Goal: Task Accomplishment & Management: Manage account settings

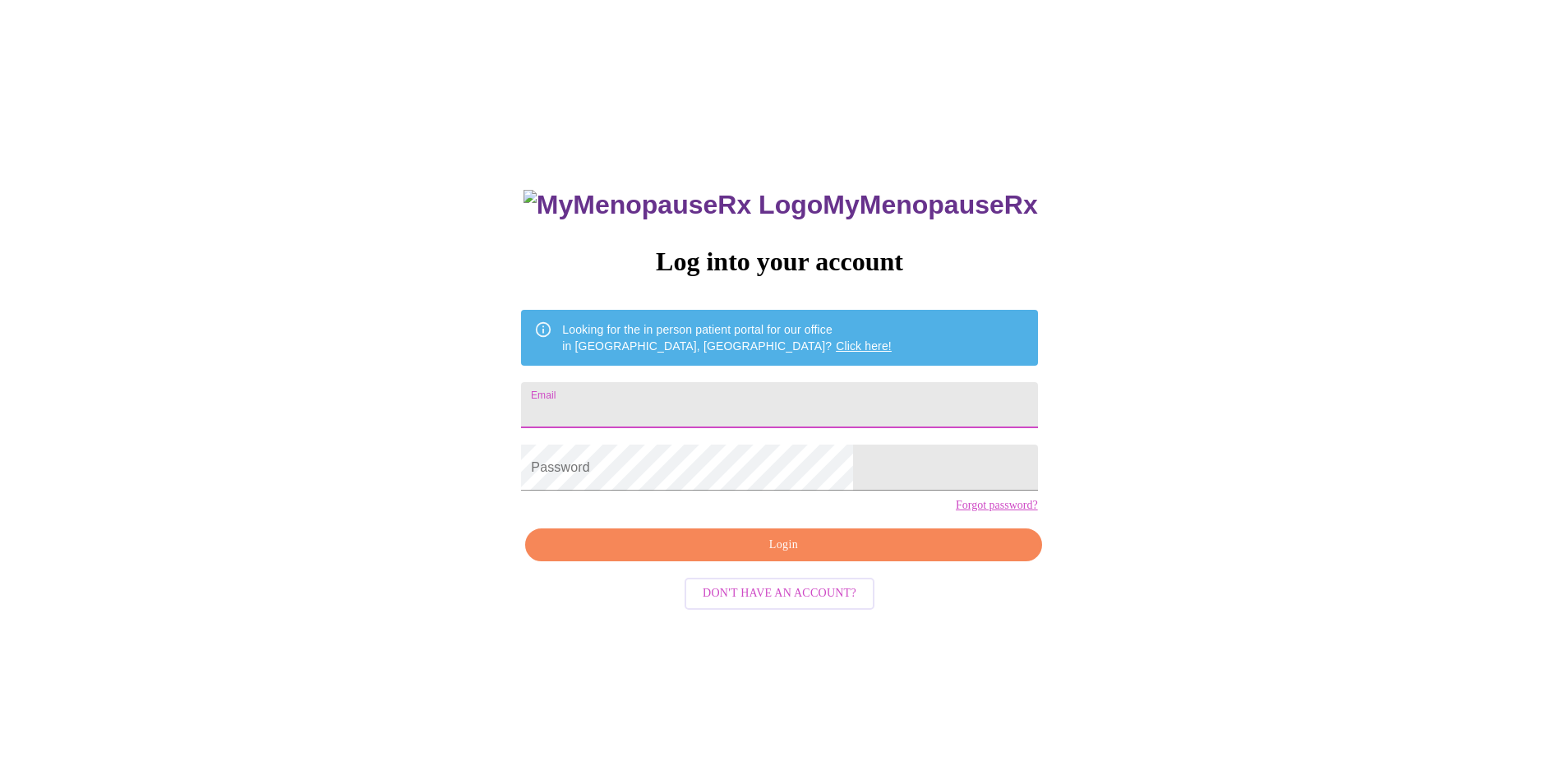
click at [697, 402] on input "Email" at bounding box center [780, 404] width 516 height 46
type input "[EMAIL_ADDRESS][DOMAIN_NAME]"
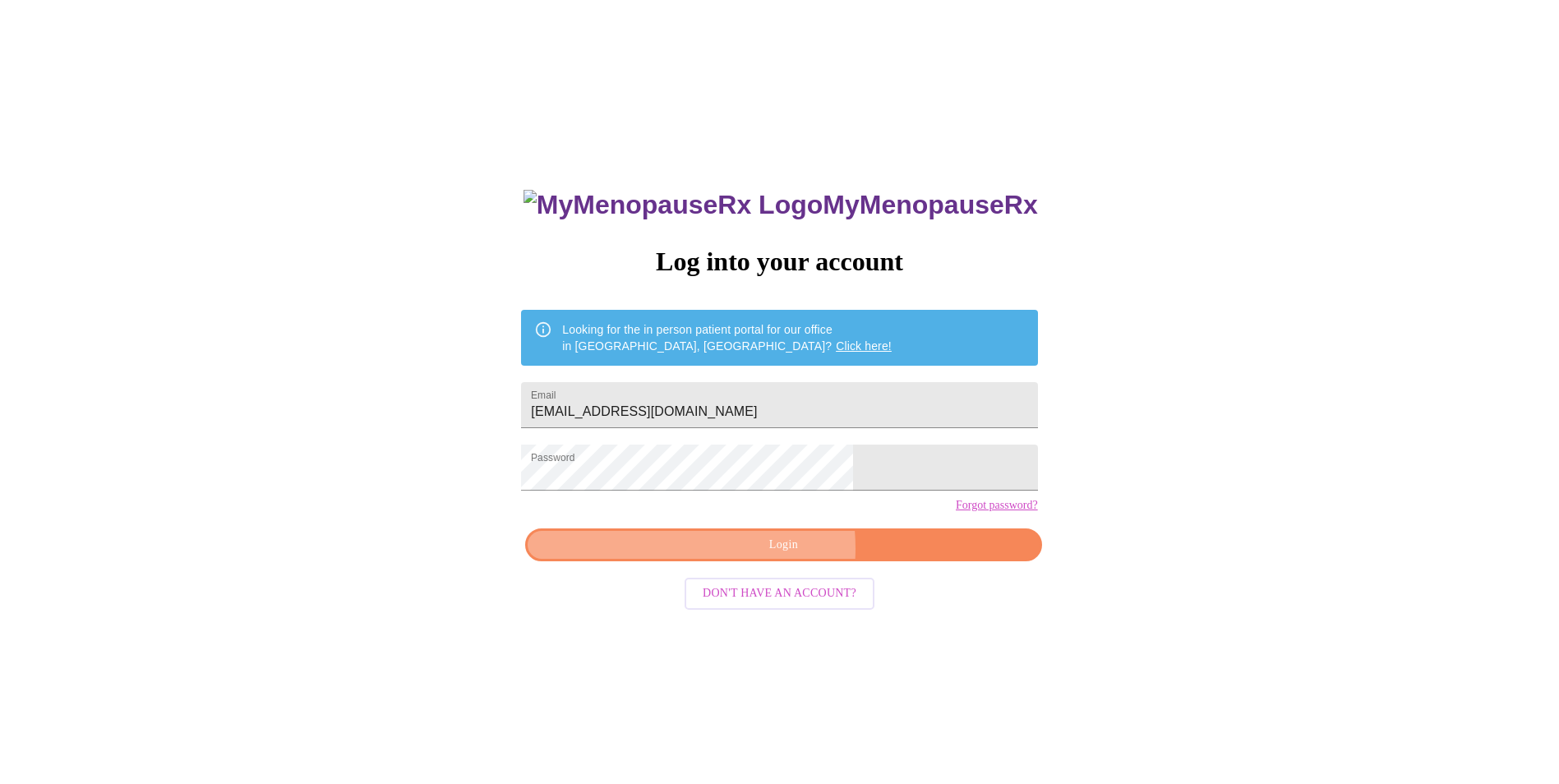
drag, startPoint x: 741, startPoint y: 577, endPoint x: 764, endPoint y: 577, distance: 23.0
click at [742, 555] on span "Login" at bounding box center [782, 544] width 478 height 20
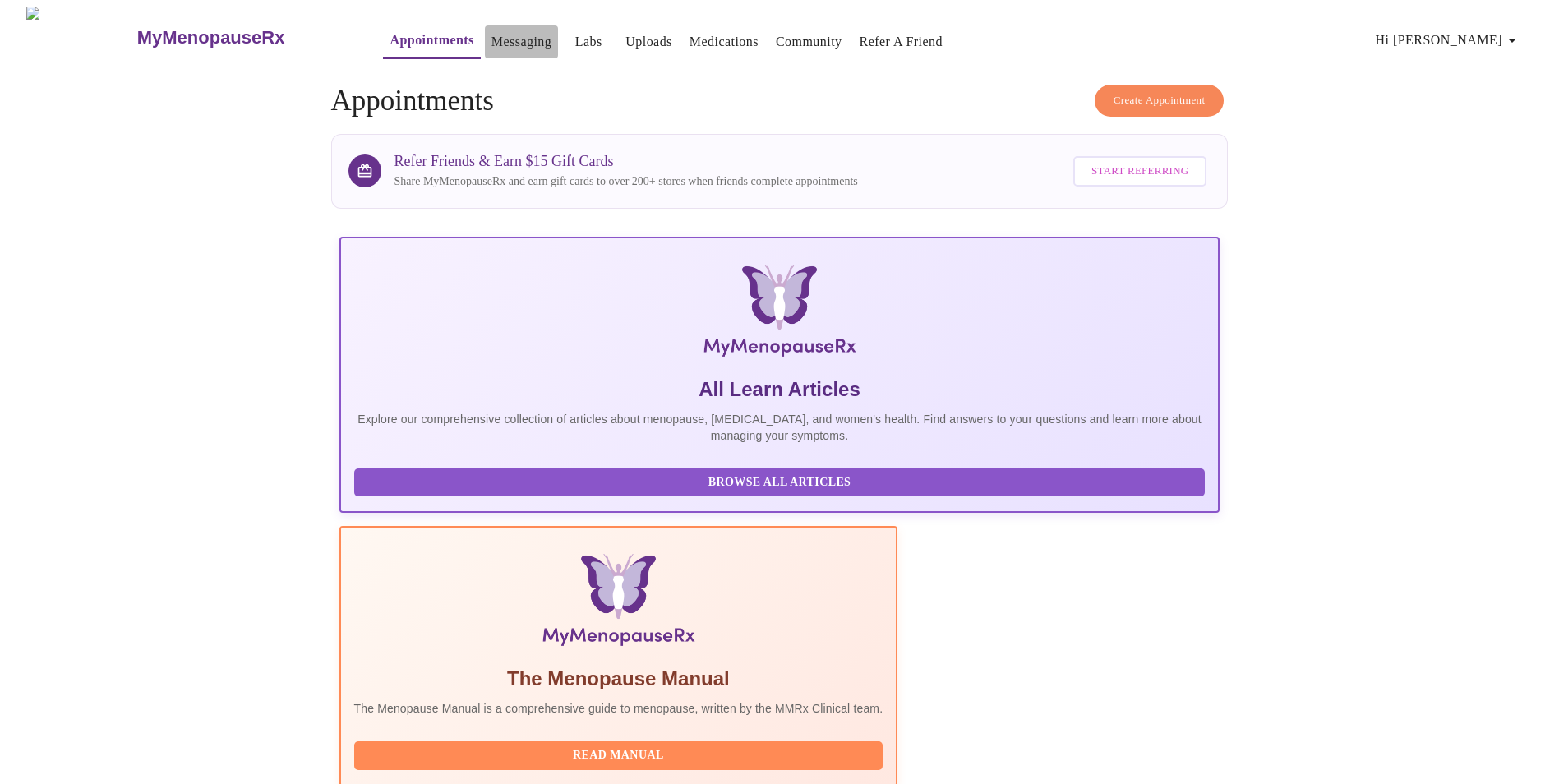
click at [491, 38] on link "Messaging" at bounding box center [521, 42] width 60 height 23
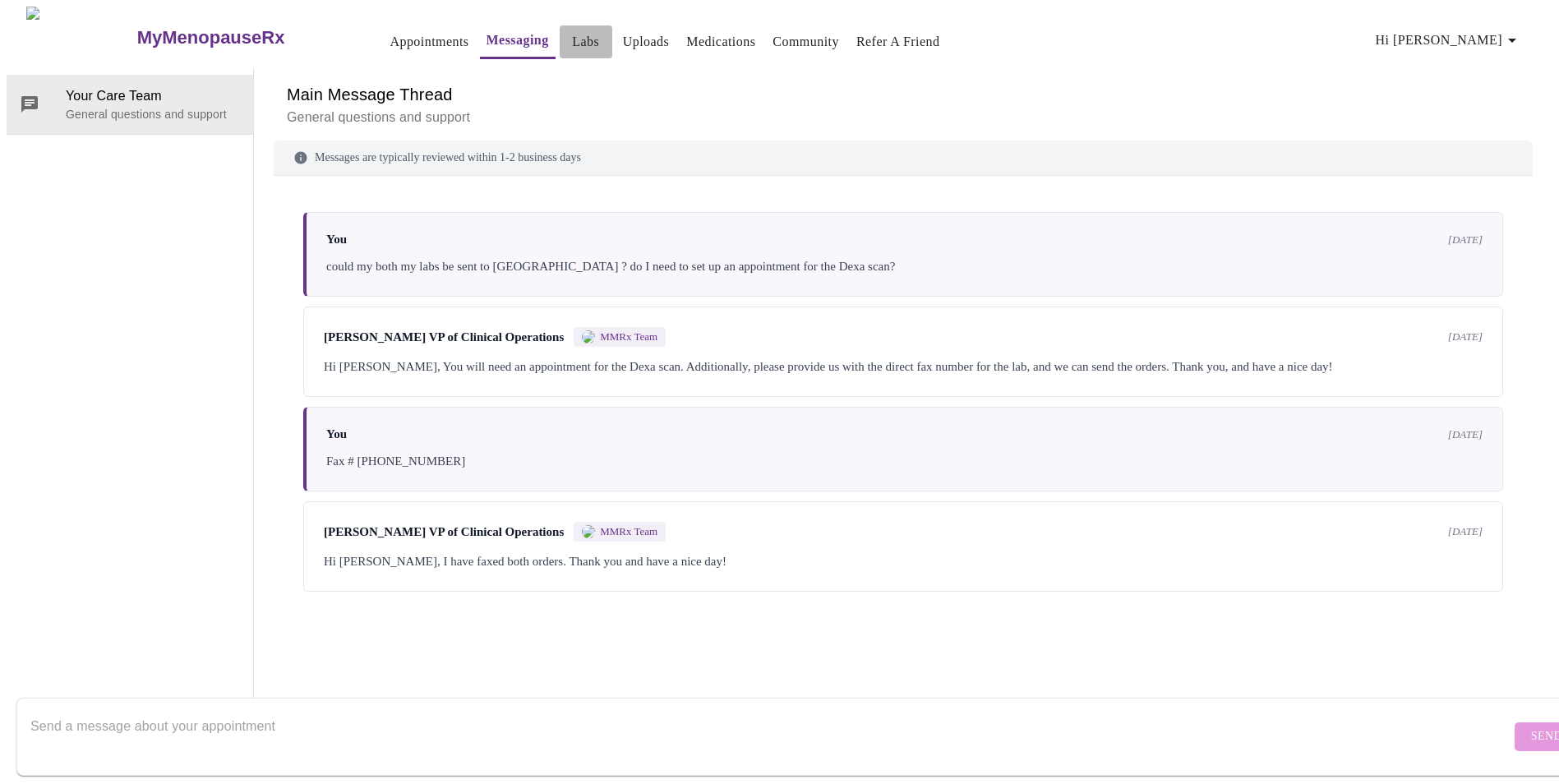
click at [572, 35] on link "Labs" at bounding box center [586, 42] width 27 height 23
